Goal: Information Seeking & Learning: Find specific fact

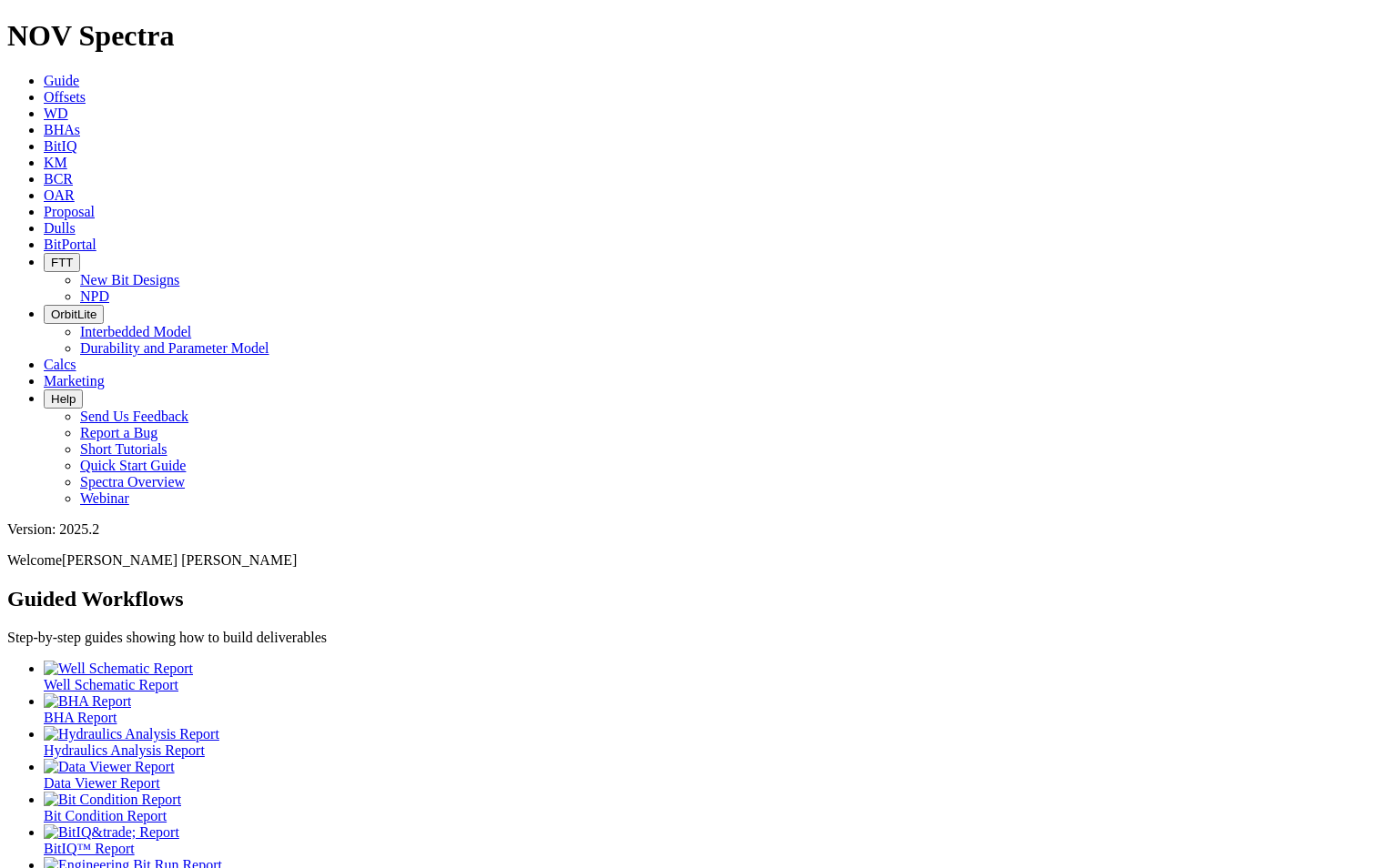
click at [76, 220] on link "Dulls" at bounding box center [60, 228] width 32 height 16
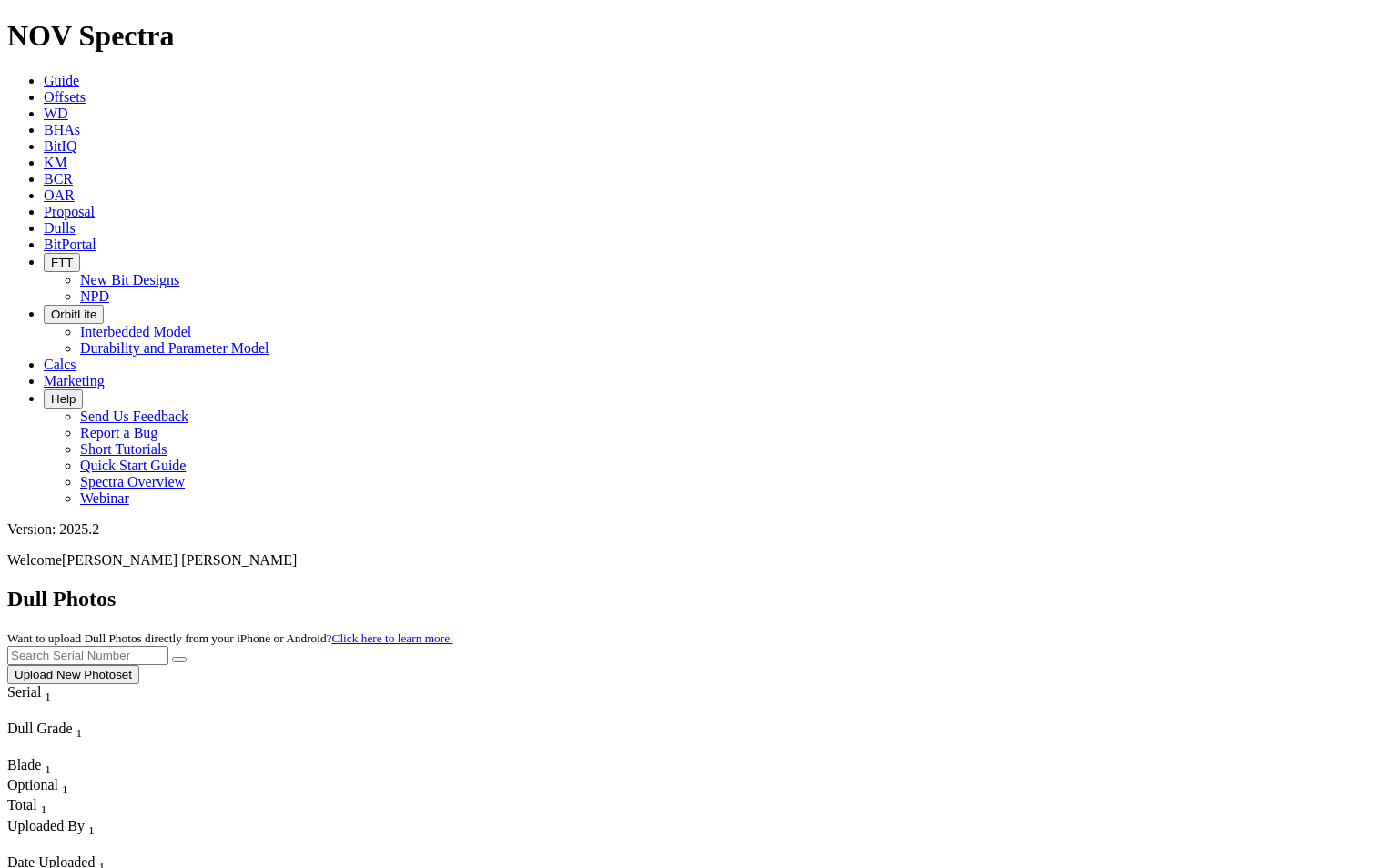
click at [86, 90] on link "Offsets" at bounding box center [65, 98] width 42 height 16
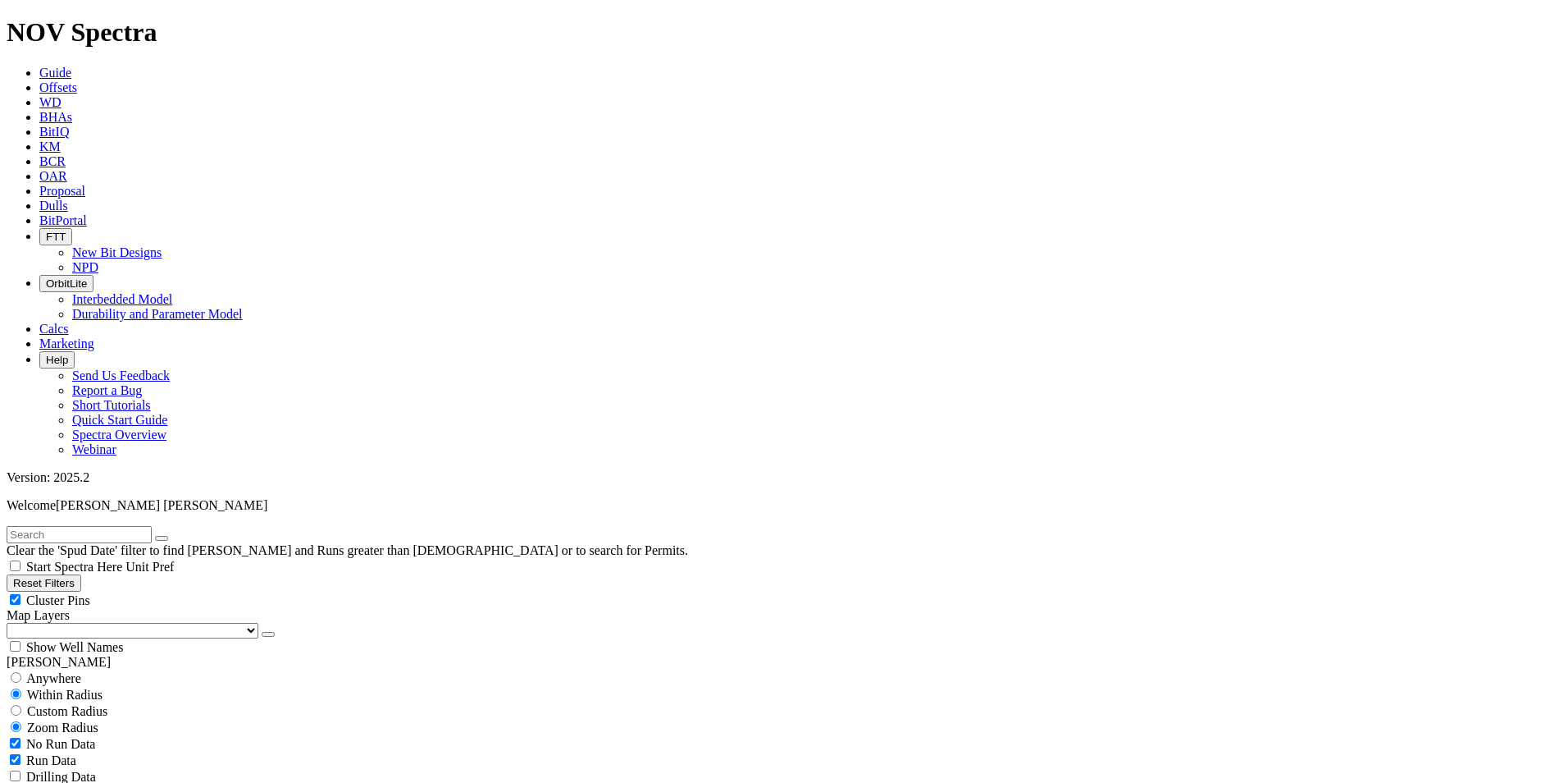
click at [80, 575] on button "Reset Filters" at bounding box center [43, 583] width 74 height 17
click at [39, 575] on button "Reset Filters" at bounding box center [43, 583] width 74 height 17
click at [13, 576] on icon "button" at bounding box center [13, 583] width 0 height 13
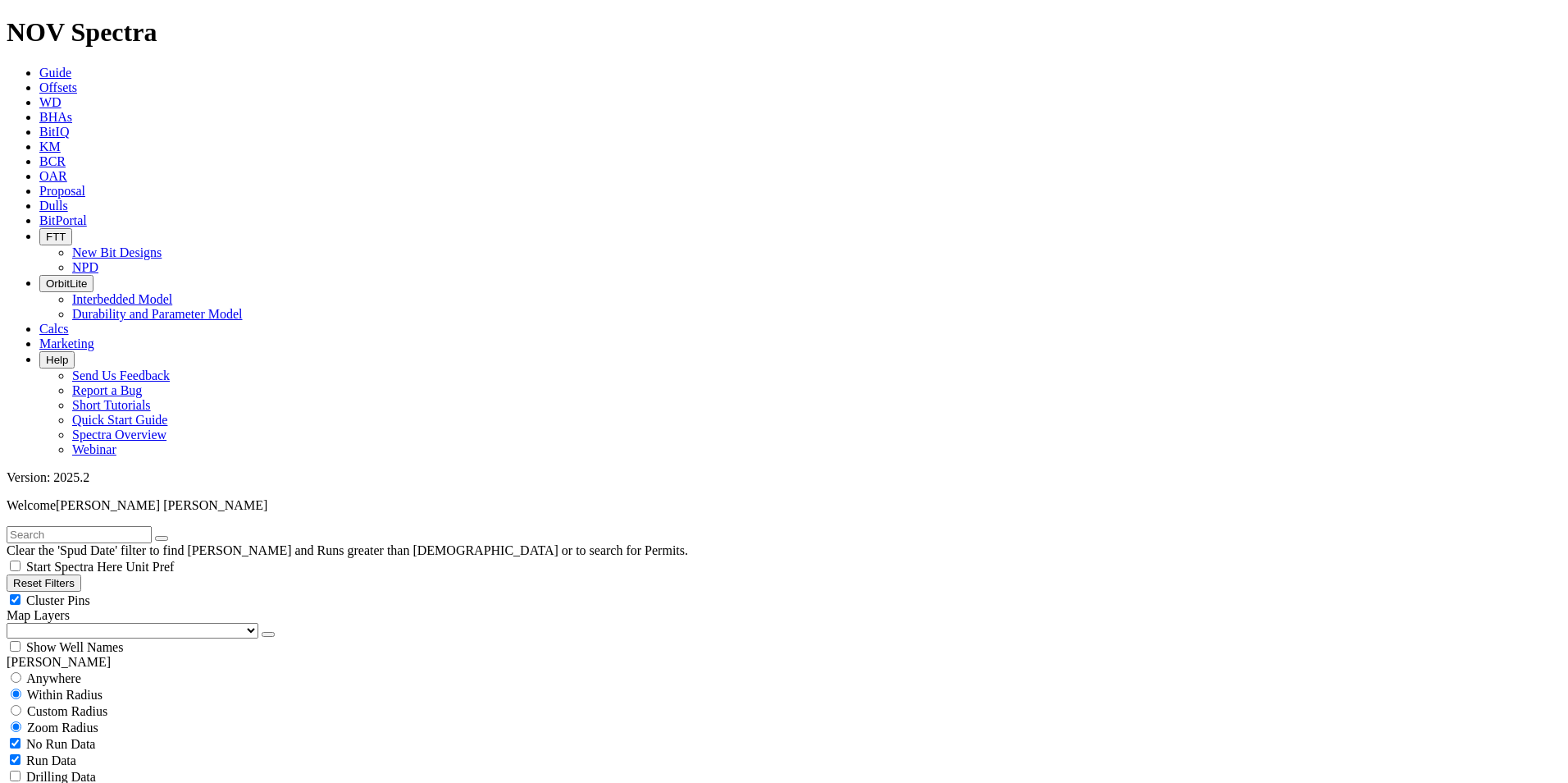
click at [13, 576] on icon "button" at bounding box center [13, 583] width 0 height 13
click at [22, 672] on input "radio" at bounding box center [16, 677] width 11 height 11
radio input "true"
radio input "false"
click at [74, 526] on input "text" at bounding box center [79, 534] width 145 height 17
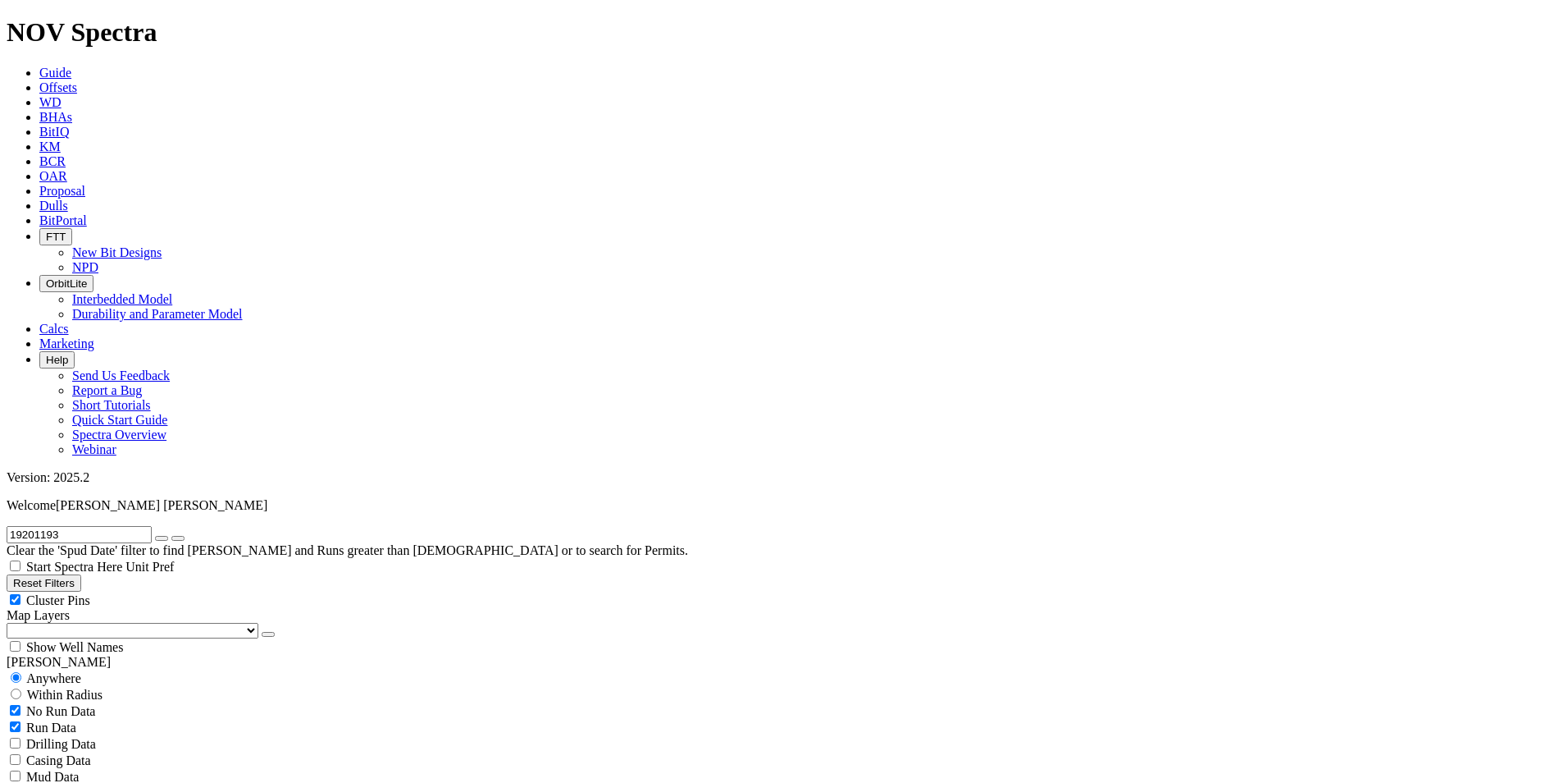
type input "19201193"
click at [171, 536] on button "submit" at bounding box center [178, 538] width 13 height 4
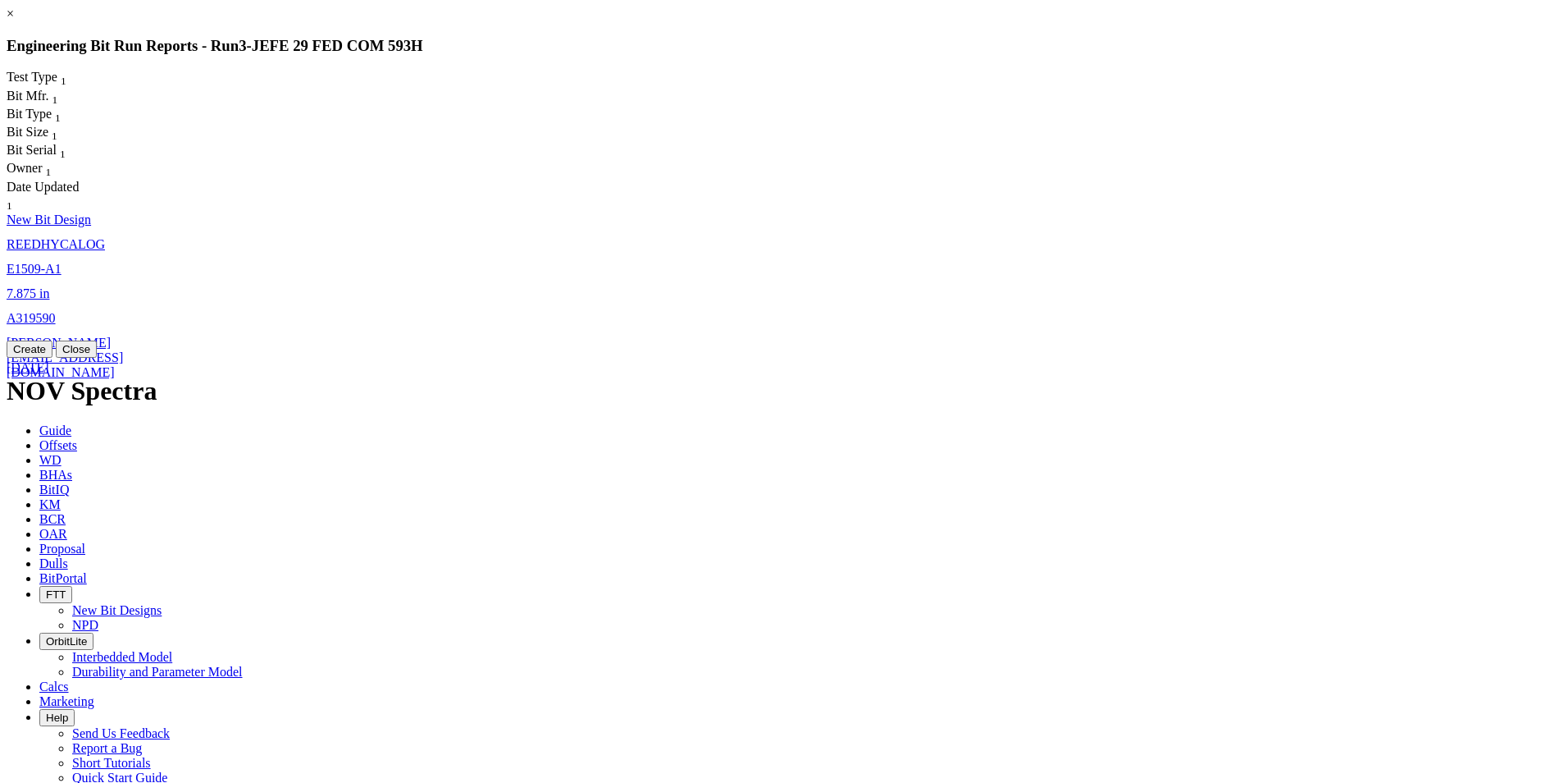
click at [49, 286] on link "7.875 in" at bounding box center [28, 294] width 43 height 14
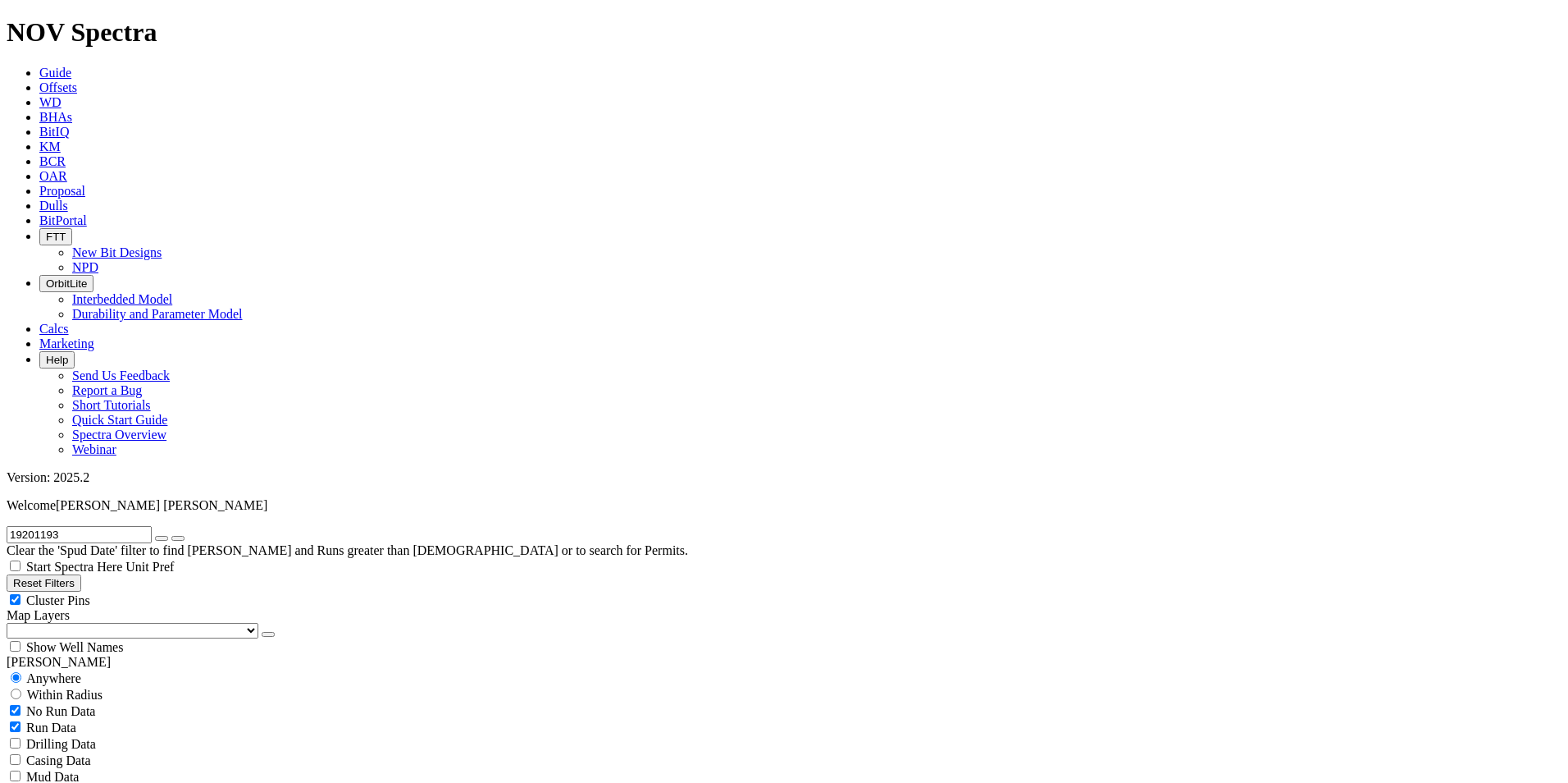
select select "New Bit Design"
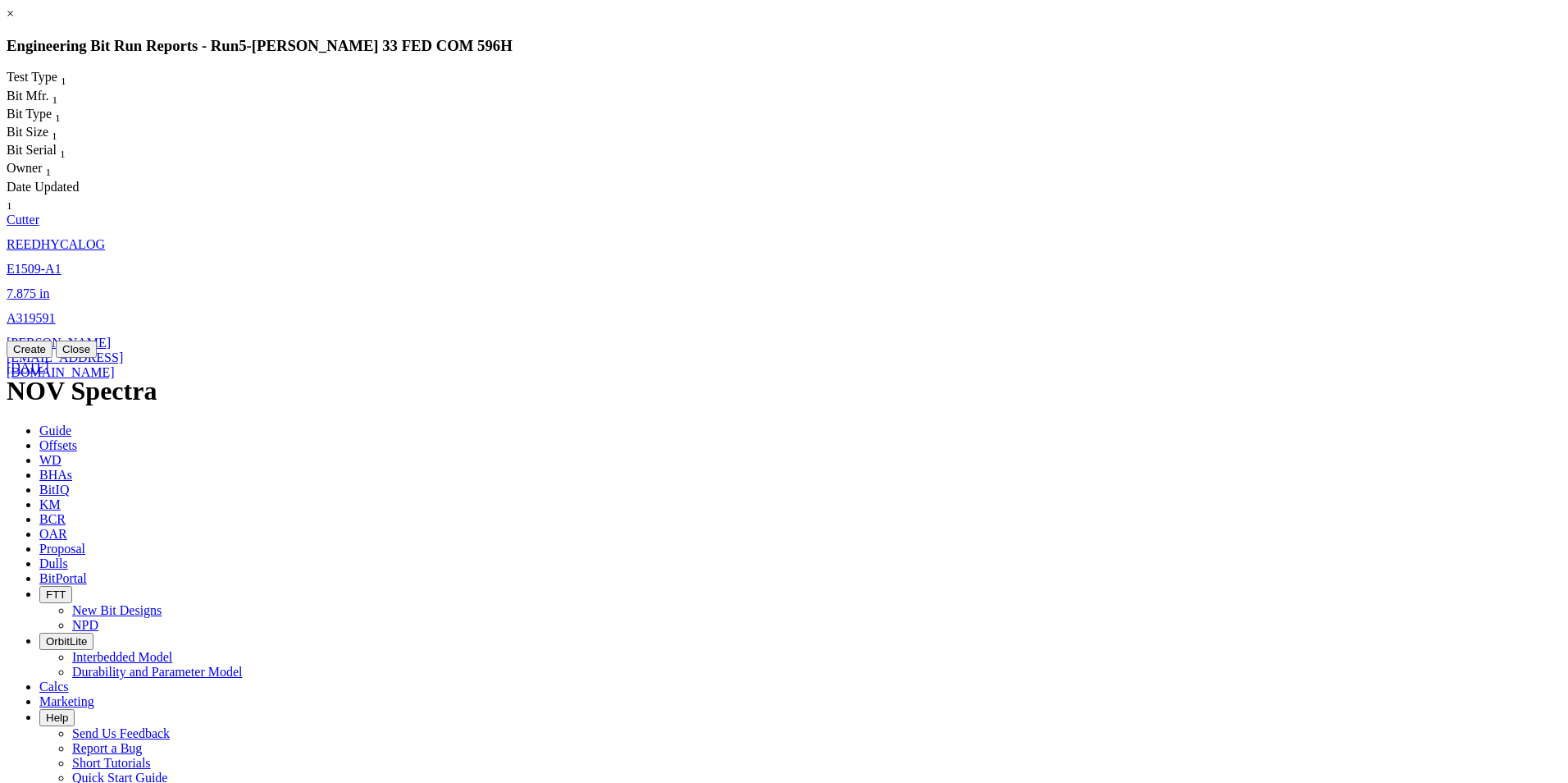
click at [49, 286] on link "7.875 in" at bounding box center [28, 294] width 43 height 14
select select "Cutter"
